Goal: Navigation & Orientation: Find specific page/section

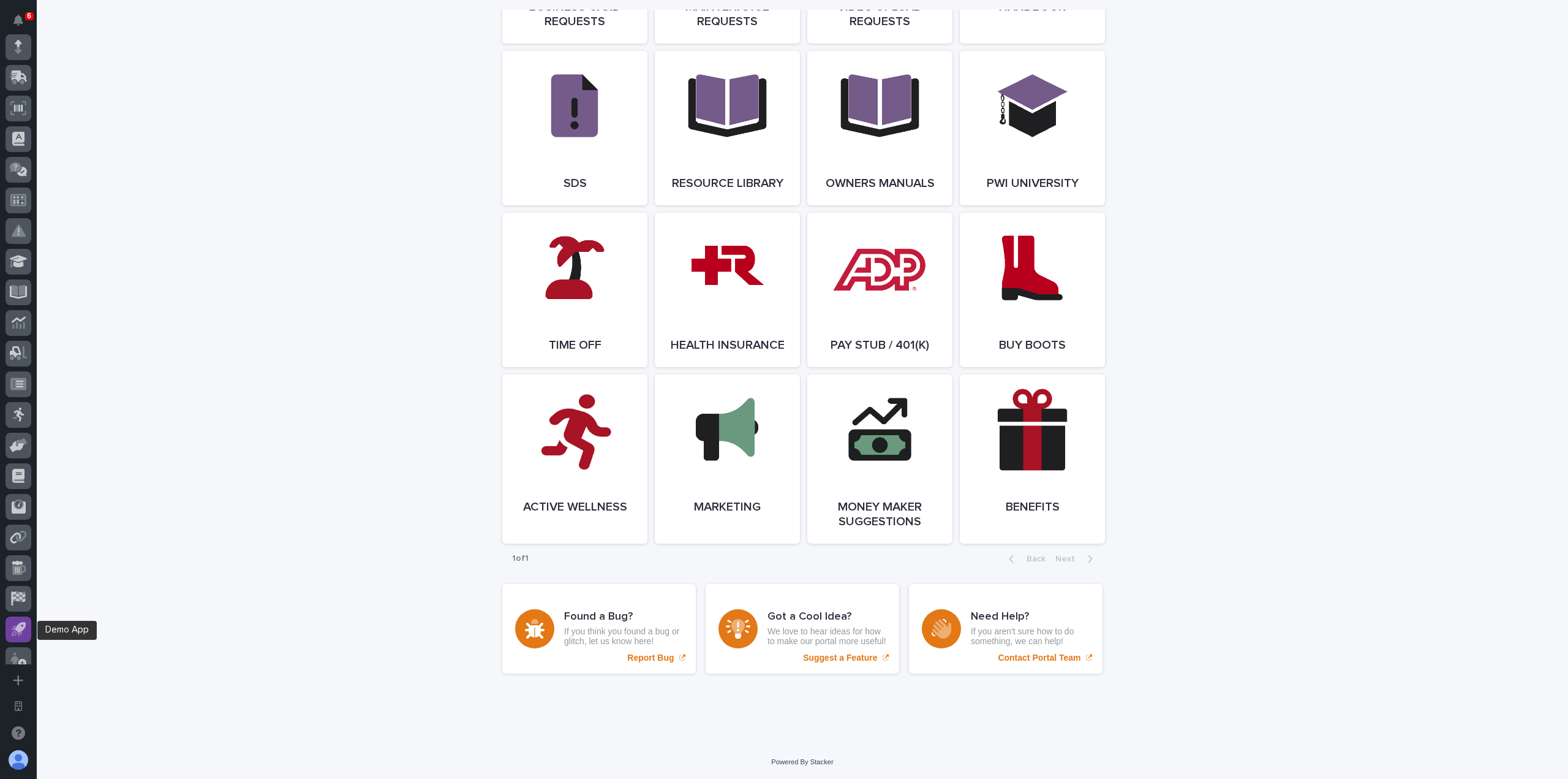
scroll to position [228, 0]
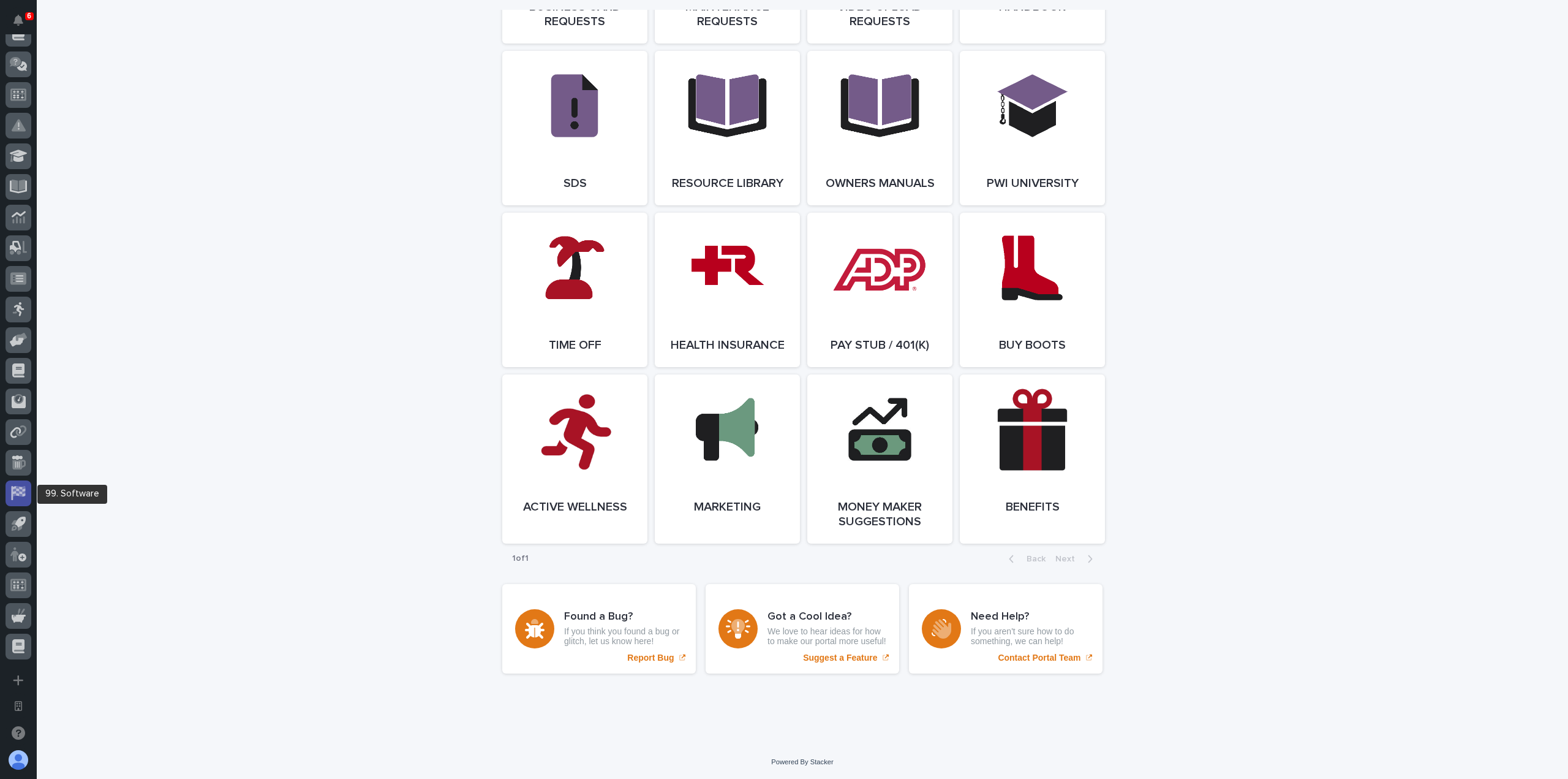
click at [22, 485] on div at bounding box center [18, 493] width 26 height 26
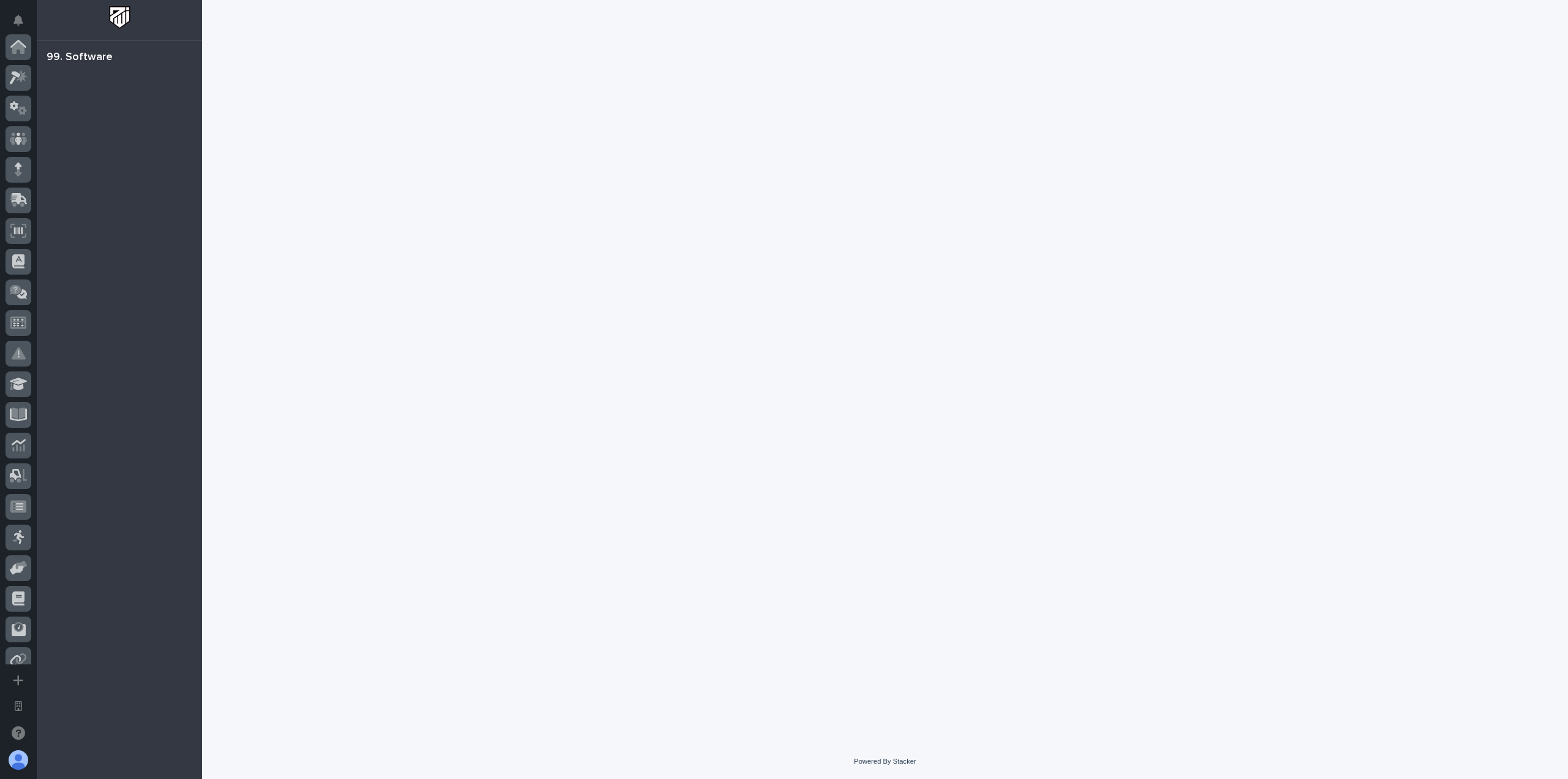
scroll to position [228, 0]
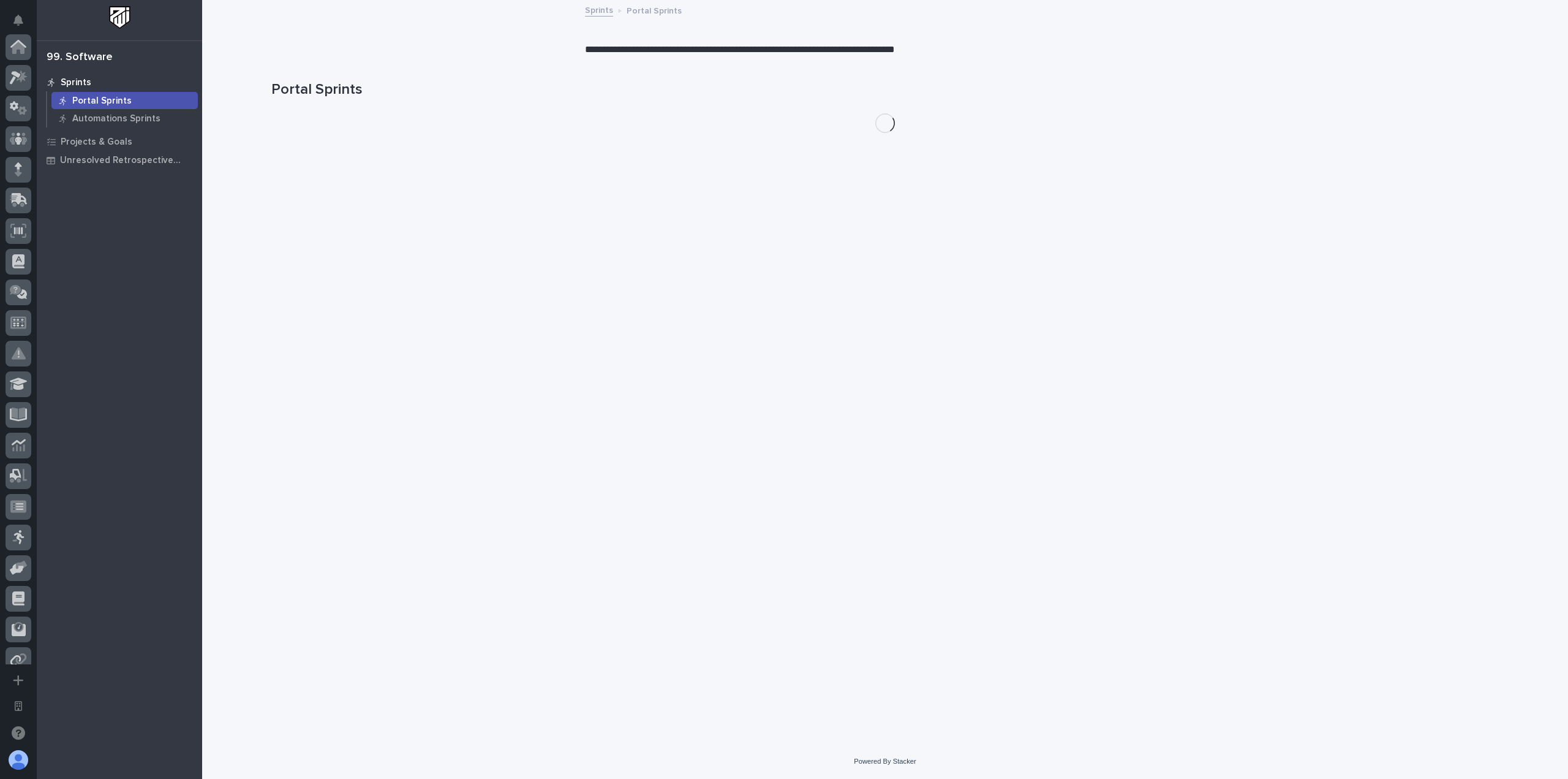
scroll to position [228, 0]
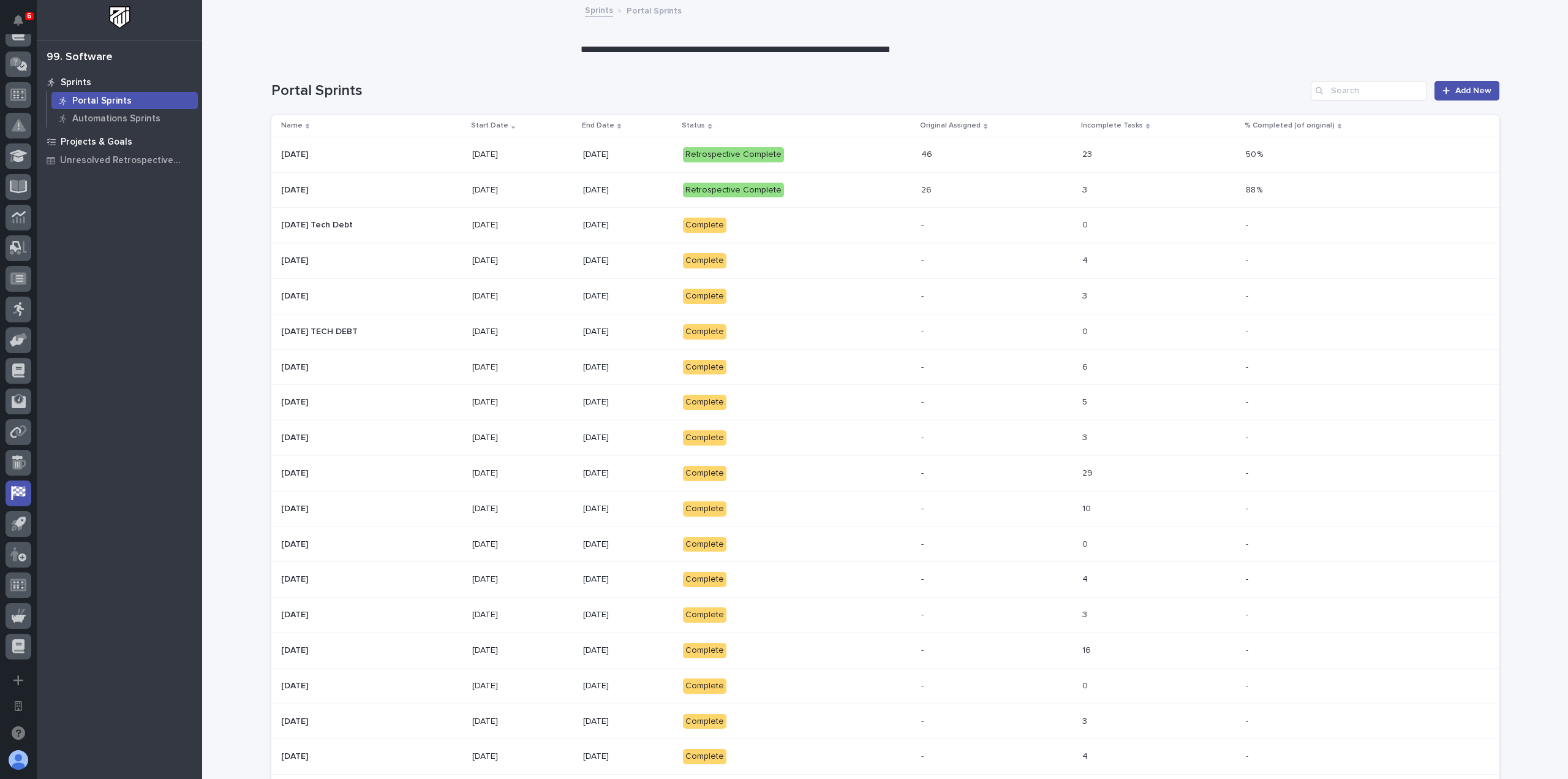
click at [96, 143] on p "Projects & Goals" at bounding box center [96, 142] width 72 height 11
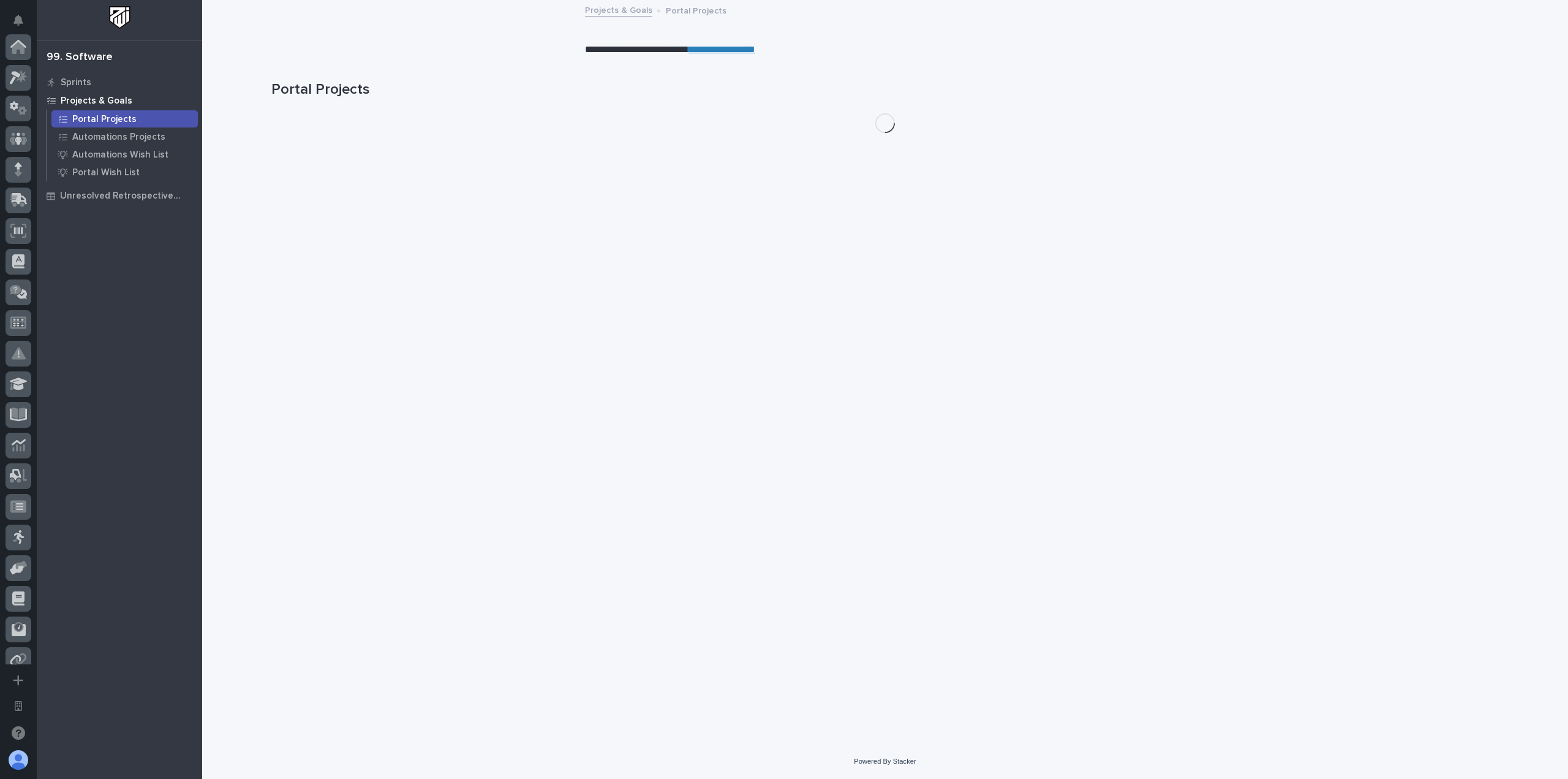
scroll to position [228, 0]
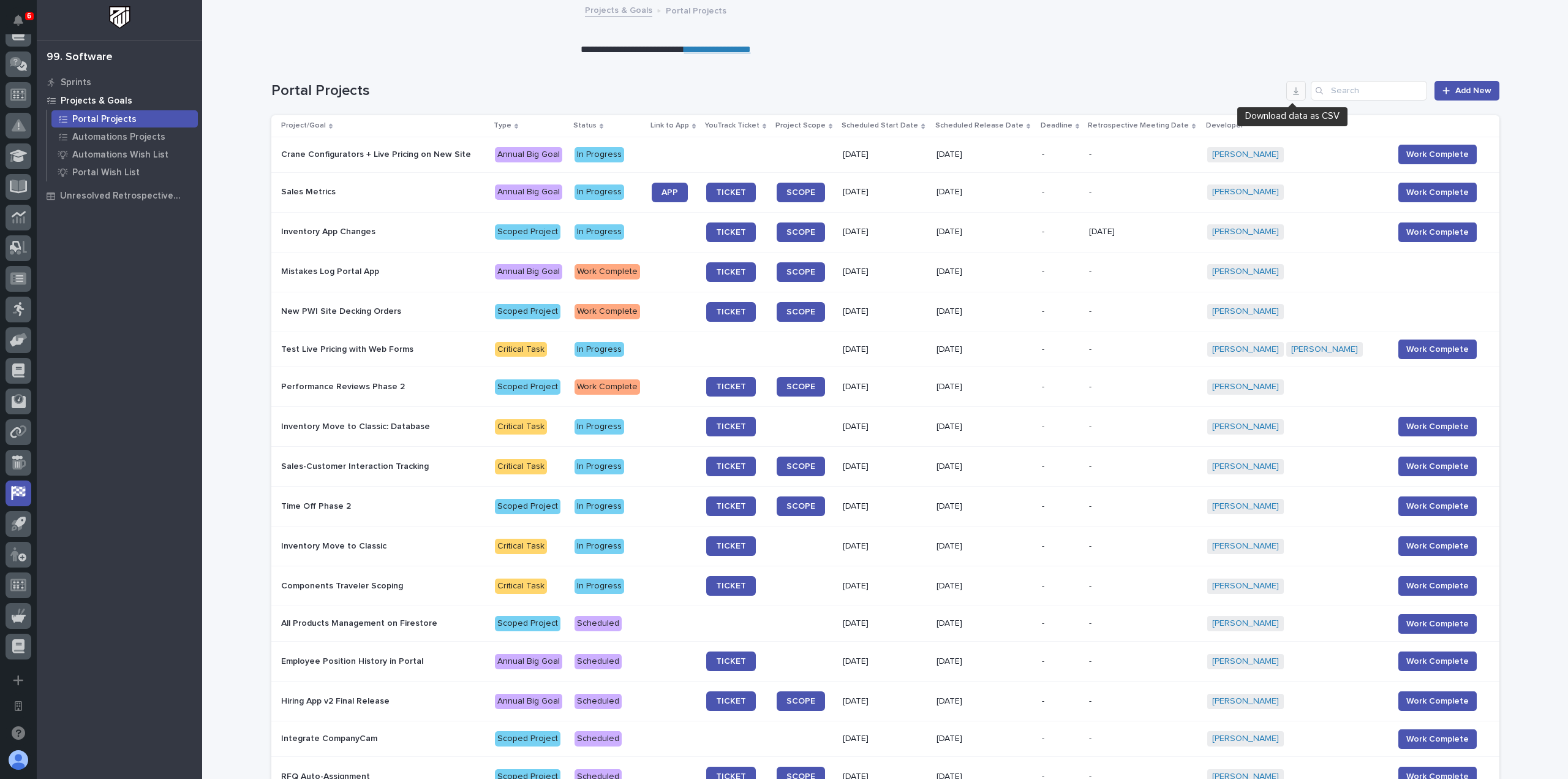
click at [1287, 91] on button "button" at bounding box center [1296, 90] width 19 height 19
click at [126, 138] on p "Automations Projects" at bounding box center [119, 138] width 93 height 11
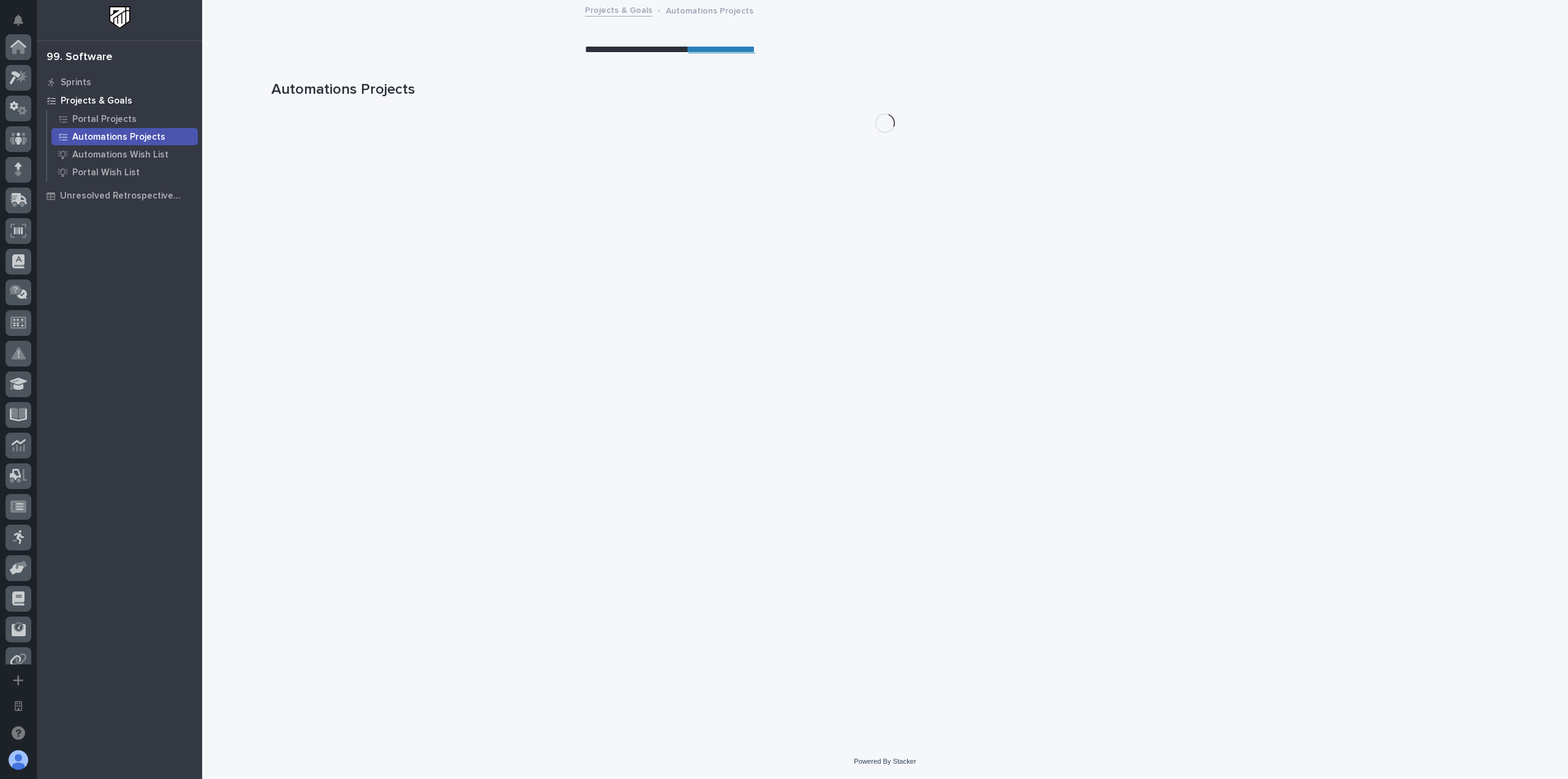
scroll to position [228, 0]
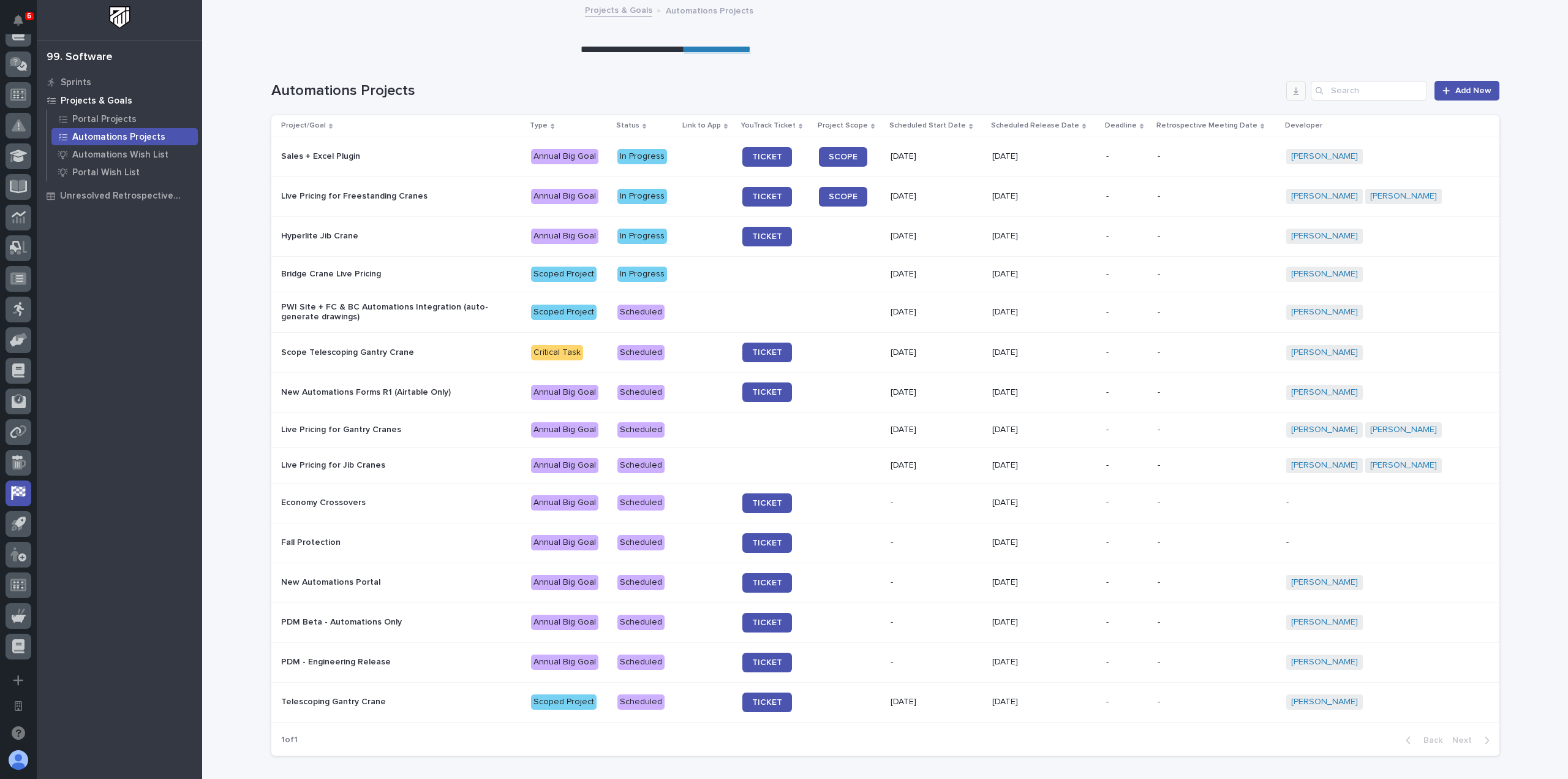
click at [1293, 95] on icon "button" at bounding box center [1297, 91] width 6 height 8
click at [129, 150] on p "Automations Wish List" at bounding box center [121, 155] width 96 height 11
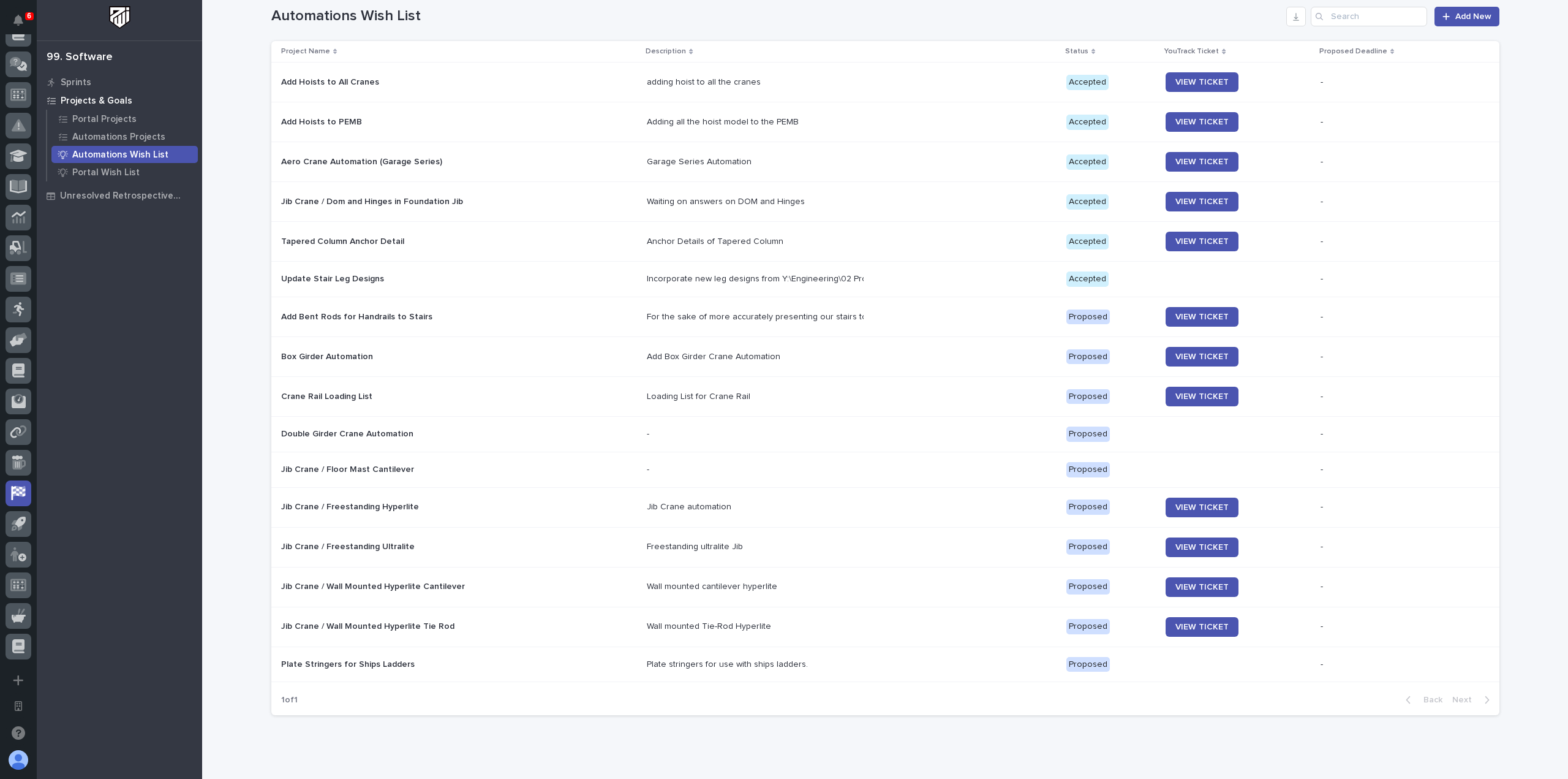
scroll to position [187, 0]
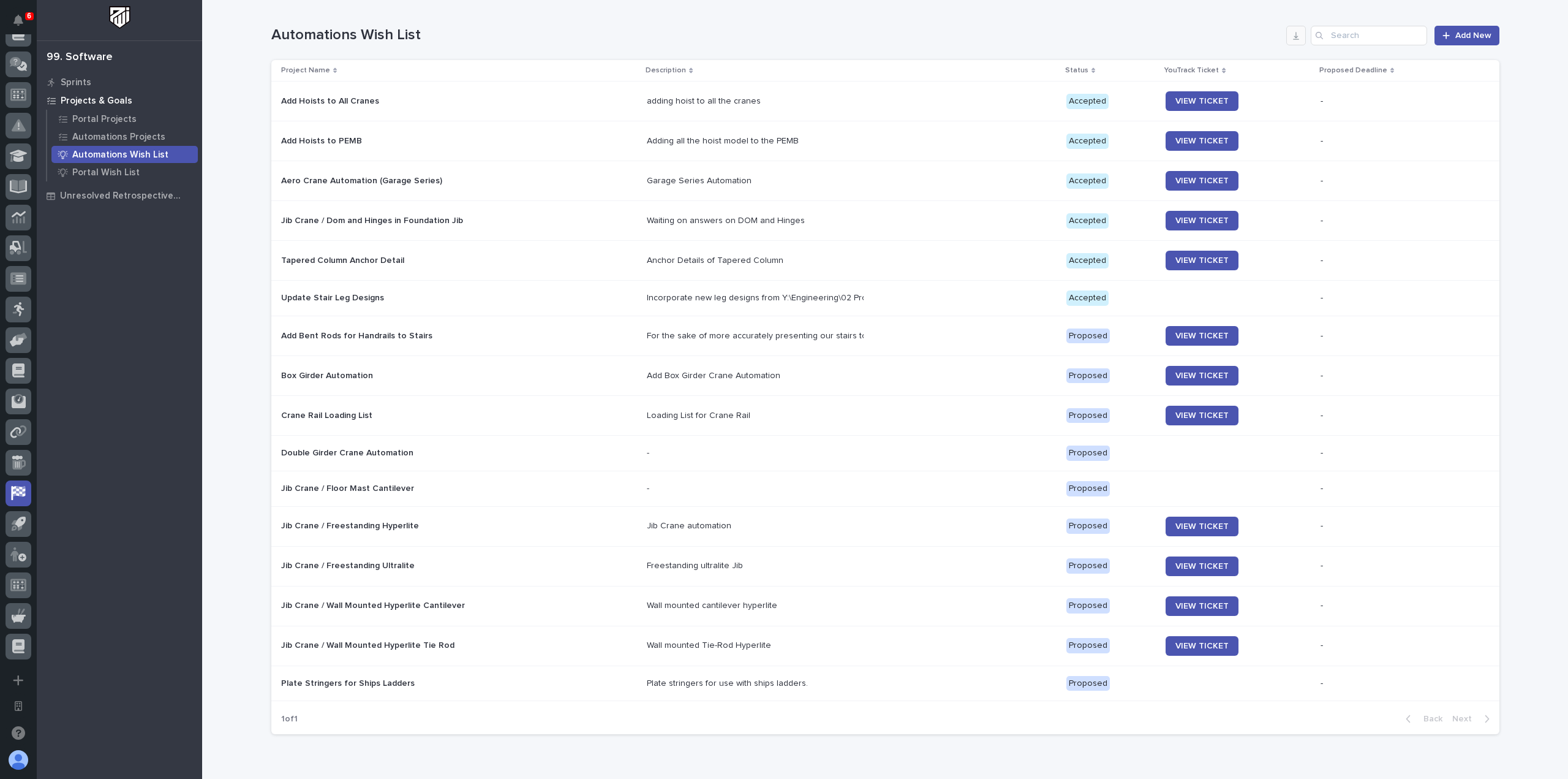
click at [1292, 44] on button "button" at bounding box center [1296, 35] width 19 height 19
click at [145, 175] on div "Portal Wish List" at bounding box center [124, 172] width 146 height 17
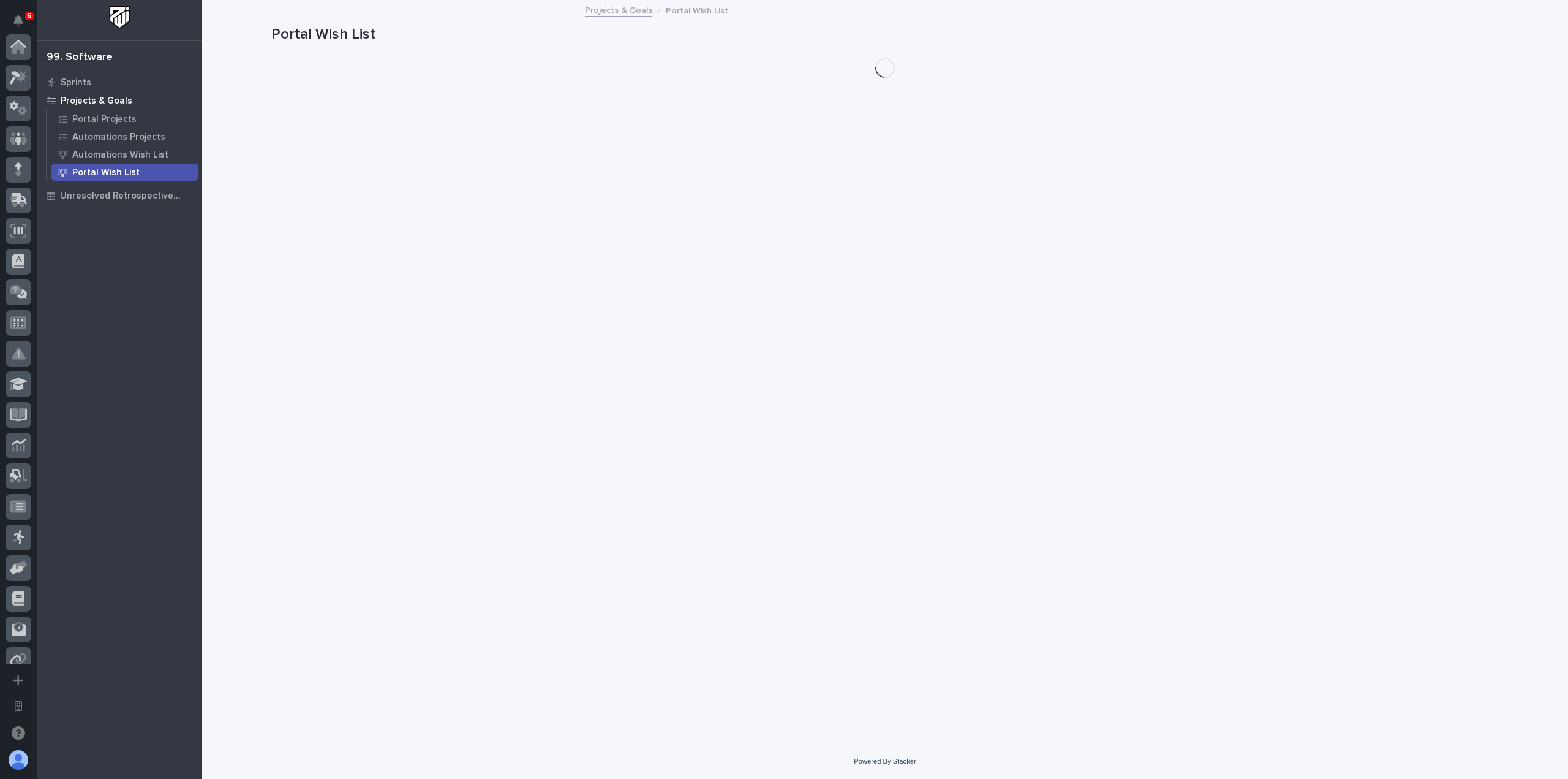
scroll to position [228, 0]
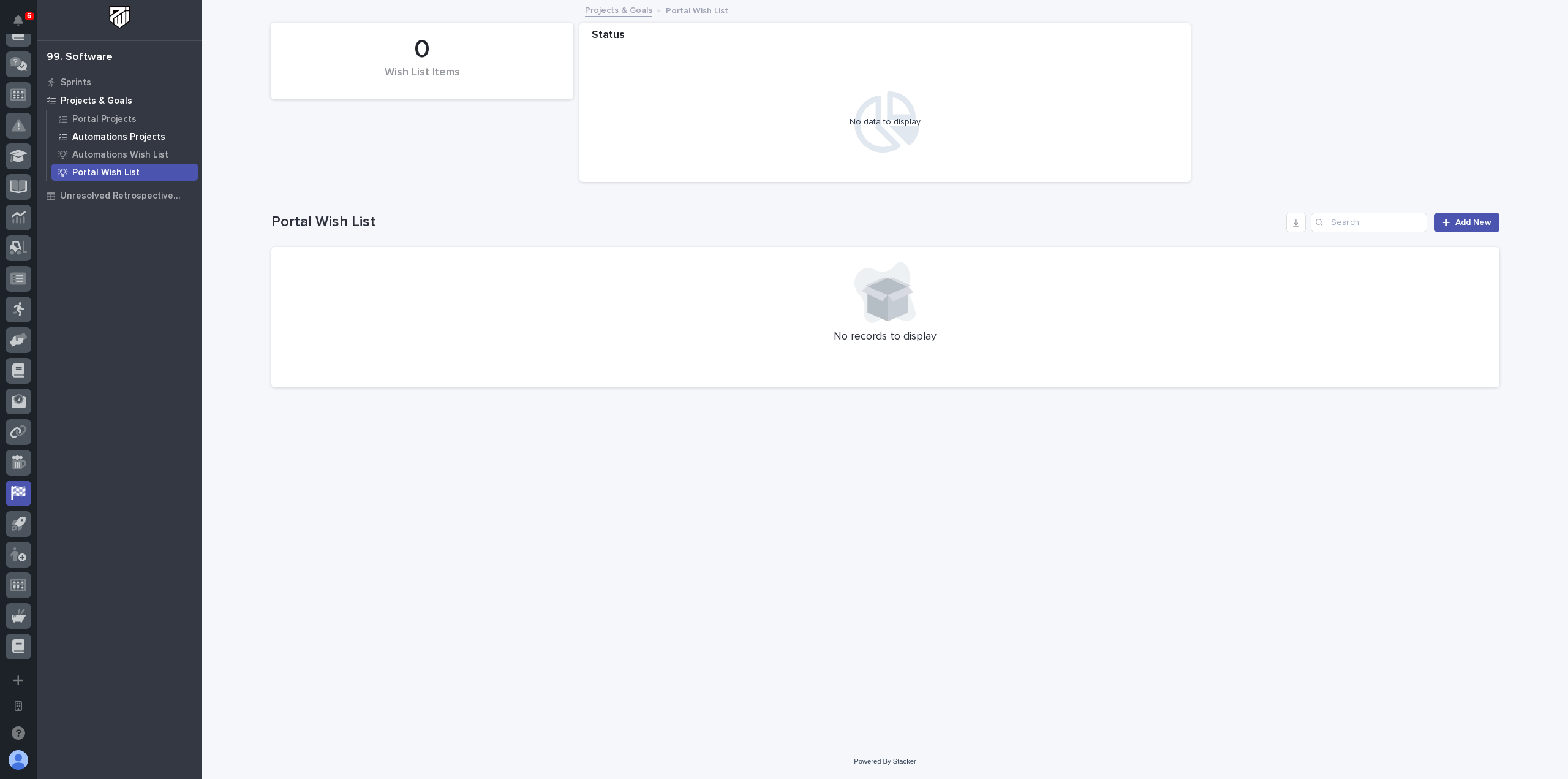
click at [124, 135] on p "Automations Projects" at bounding box center [119, 138] width 93 height 11
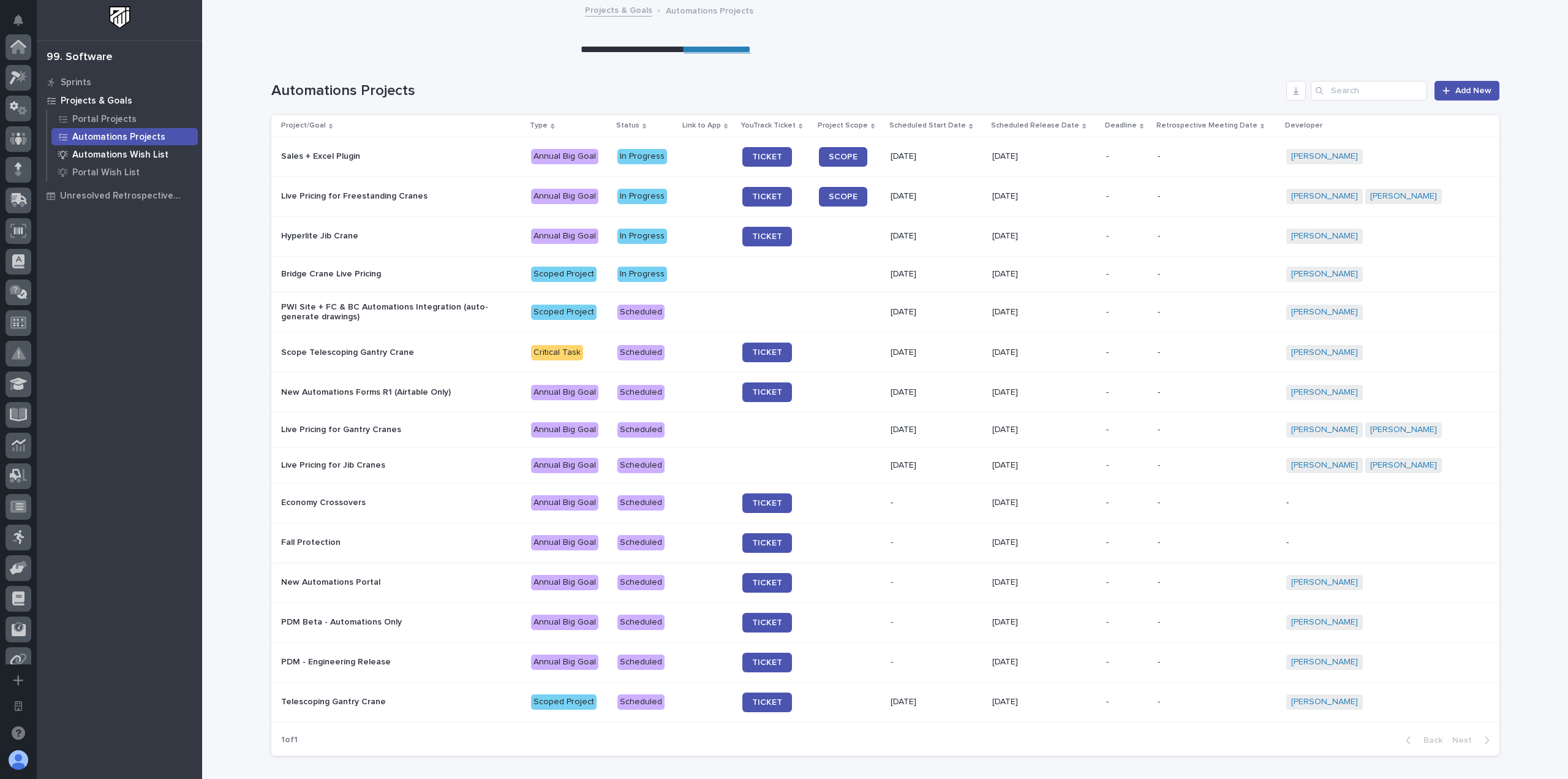
scroll to position [228, 0]
click at [119, 151] on p "Automations Wish List" at bounding box center [121, 155] width 96 height 11
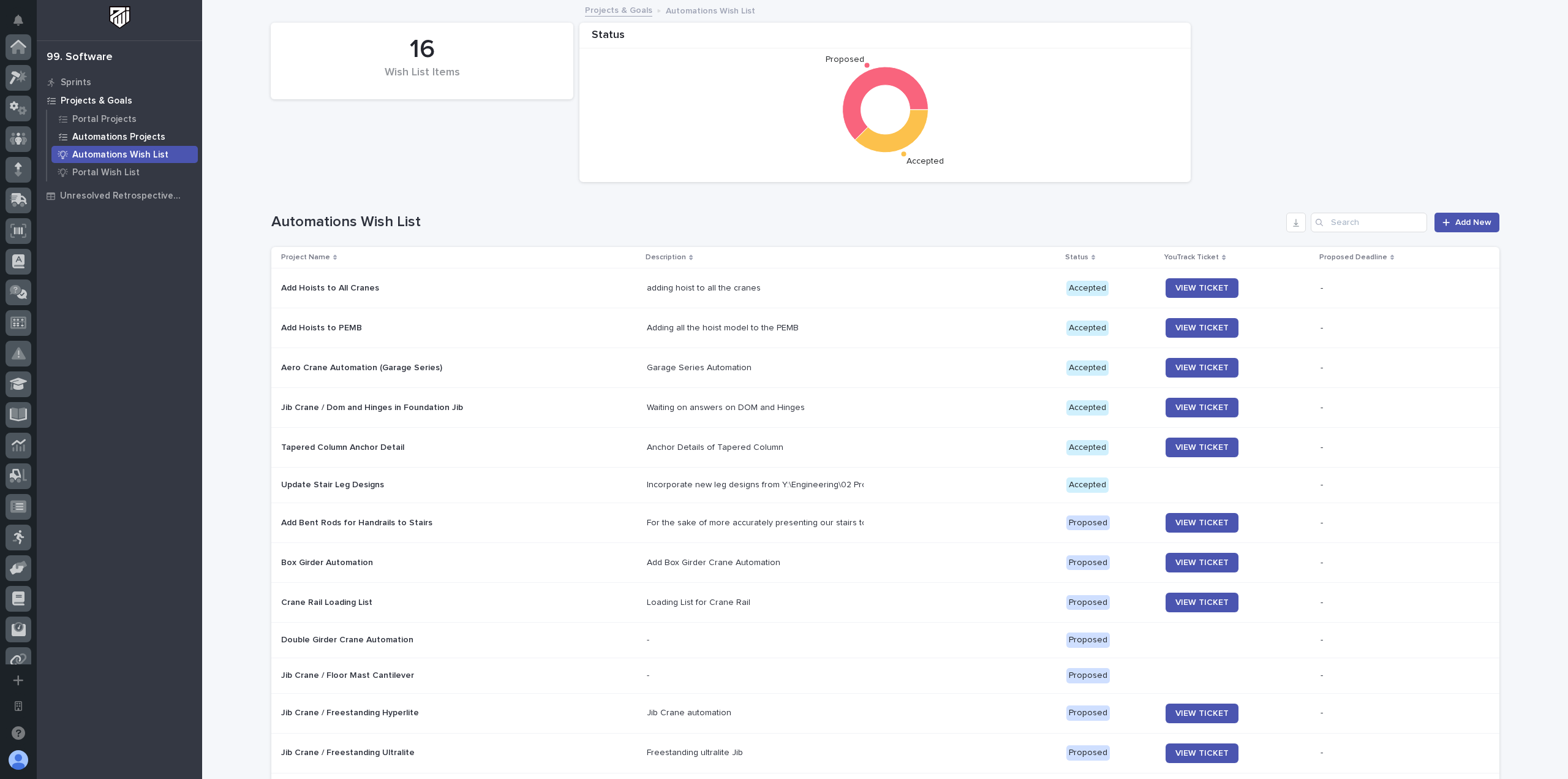
scroll to position [228, 0]
click at [131, 125] on p "Portal Projects" at bounding box center [104, 120] width 64 height 11
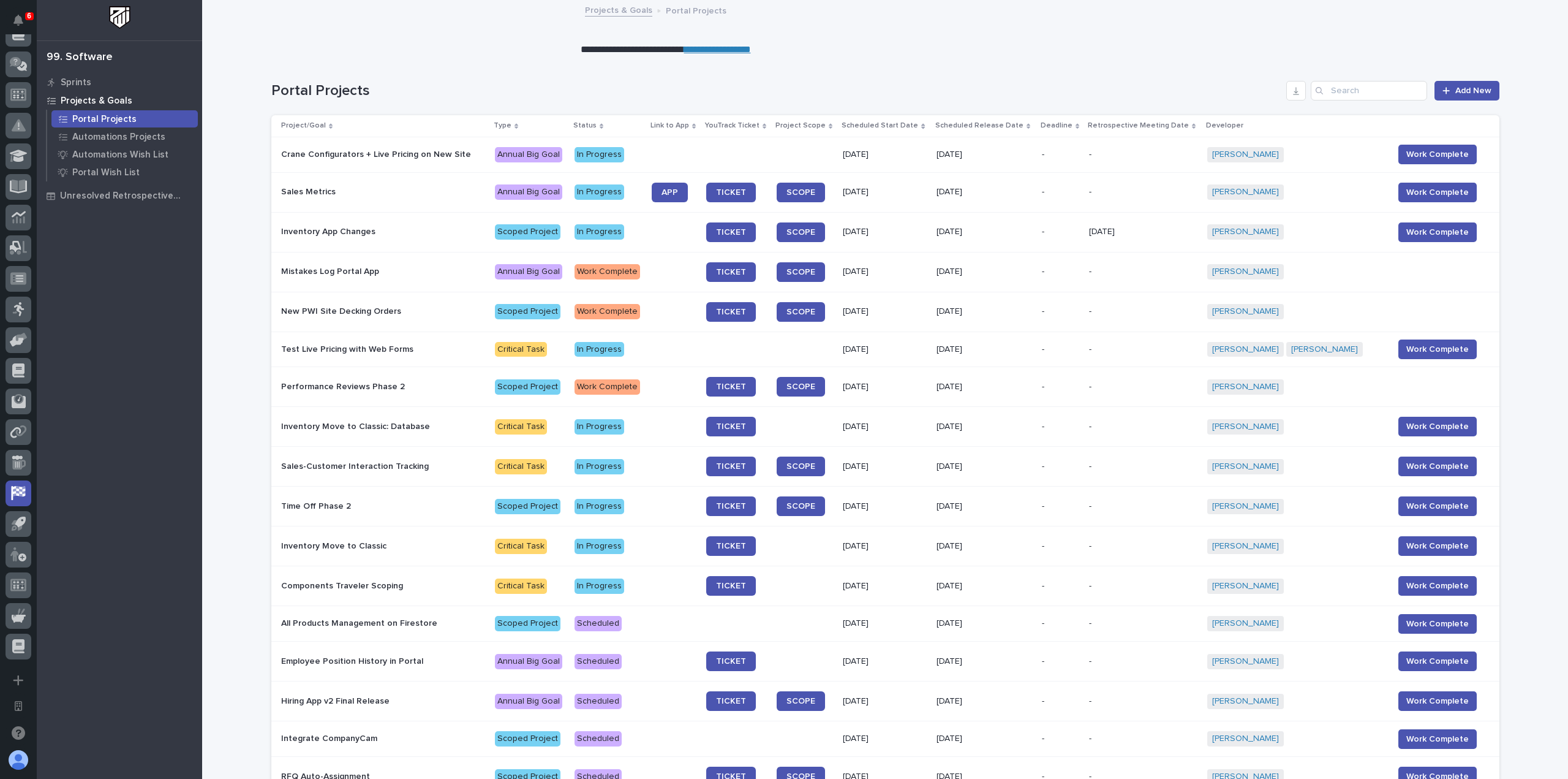
click at [612, 124] on div "Status" at bounding box center [609, 126] width 70 height 14
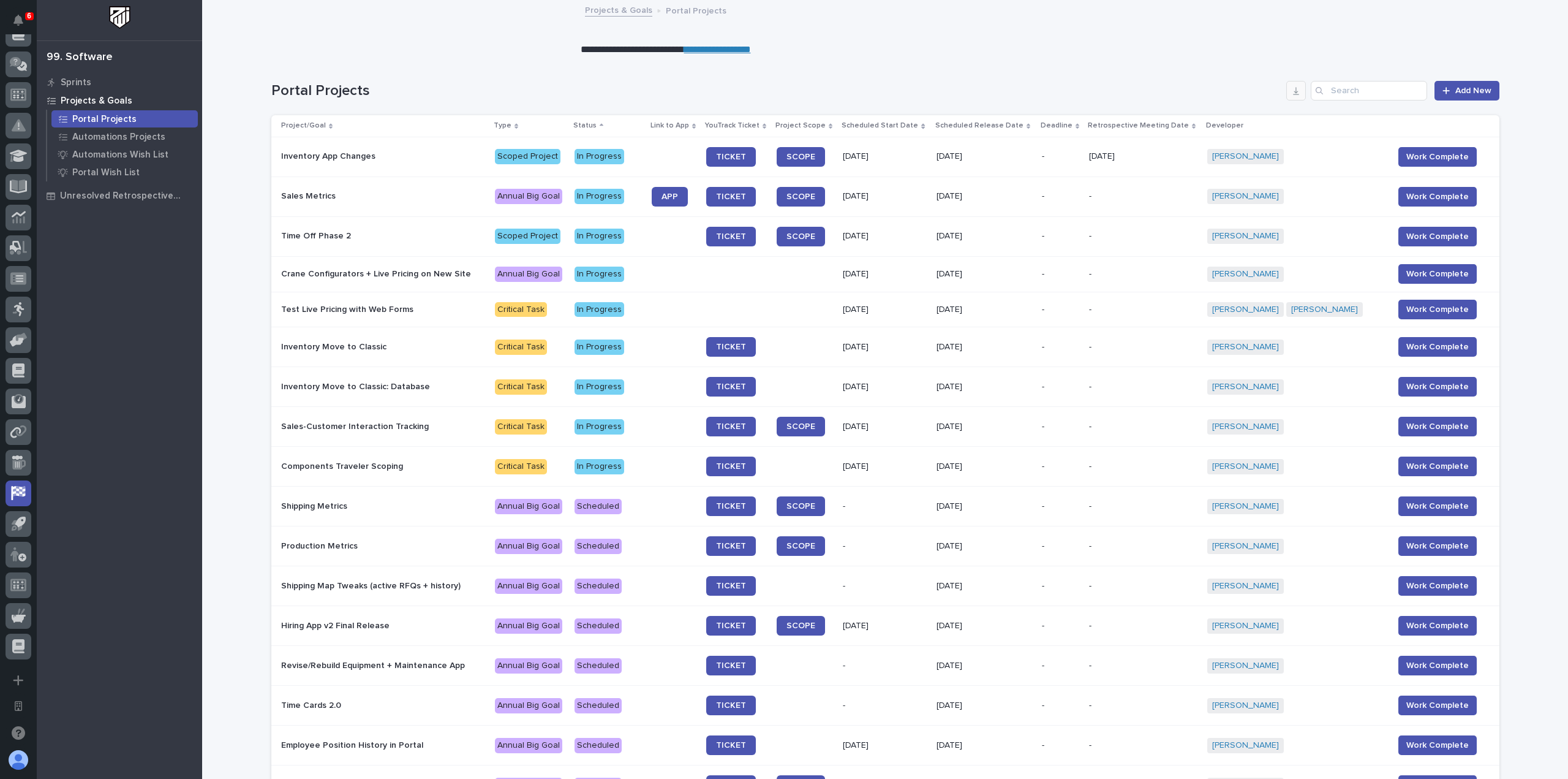
click at [1292, 93] on icon "button" at bounding box center [1297, 91] width 10 height 10
click at [129, 133] on p "Automations Projects" at bounding box center [119, 138] width 93 height 11
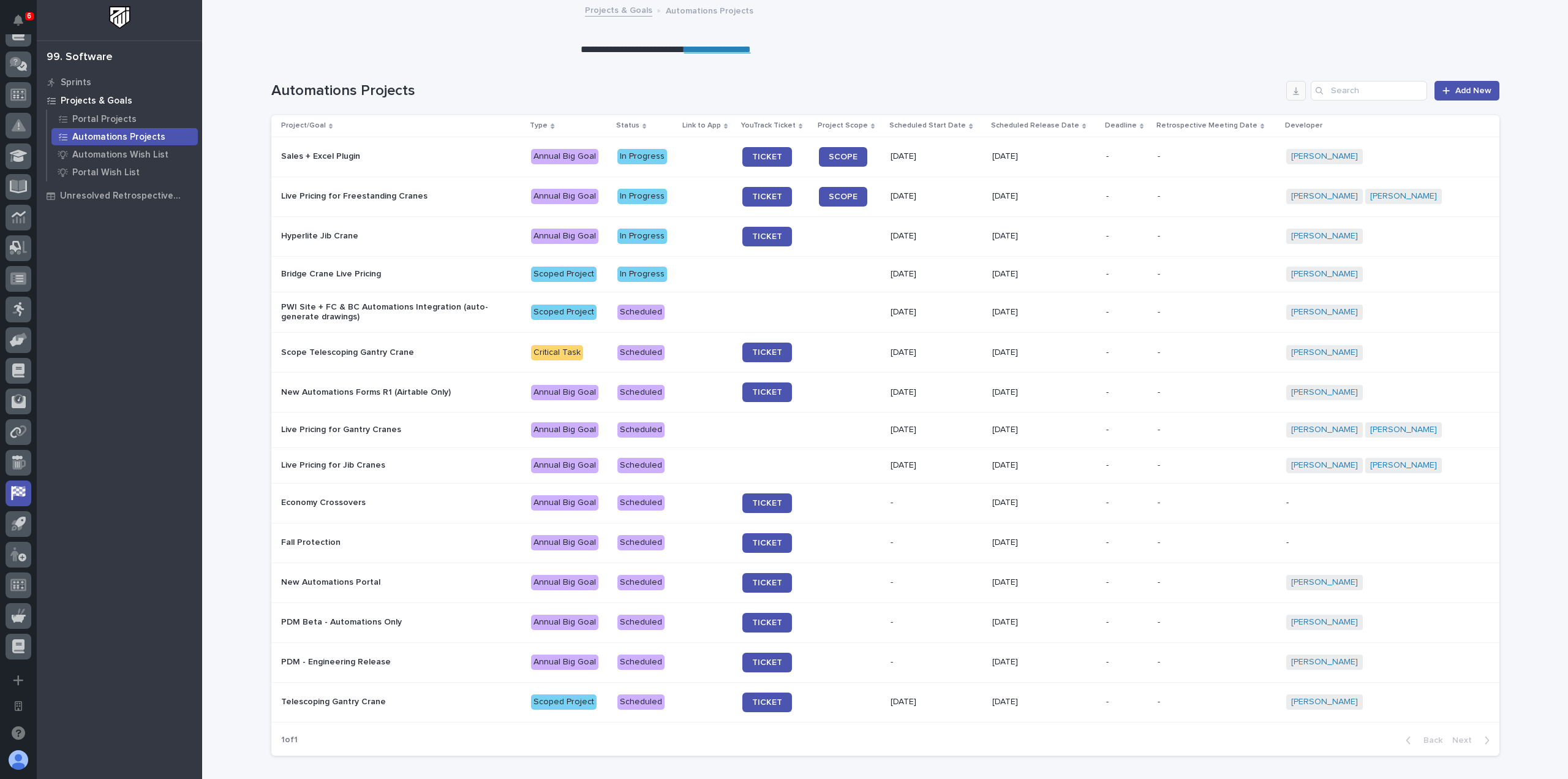
click at [1300, 91] on button "button" at bounding box center [1296, 90] width 19 height 19
